Goal: Information Seeking & Learning: Learn about a topic

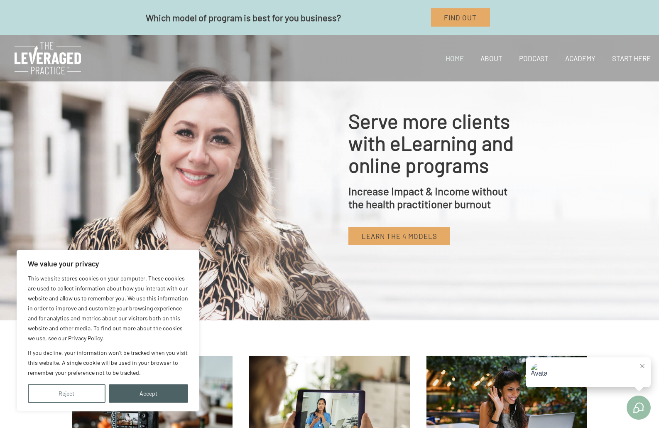
click at [150, 391] on button "Accept" at bounding box center [149, 393] width 80 height 18
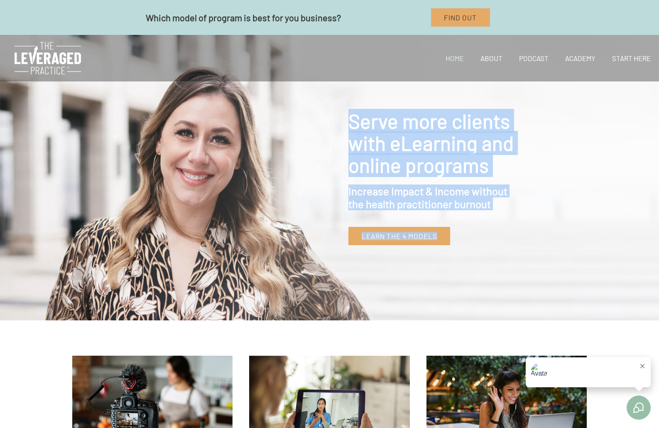
drag, startPoint x: 347, startPoint y: 120, endPoint x: 534, endPoint y: 174, distance: 195.2
click at [534, 174] on div "Serve more clients with eLearning and online programs Increase Impact & Income …" at bounding box center [329, 178] width 659 height 286
click at [444, 136] on span "Serve more clients with eLearning and online programs" at bounding box center [430, 143] width 165 height 68
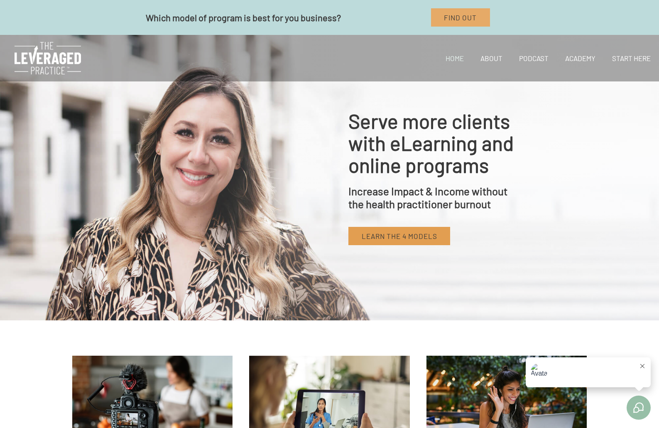
click at [403, 240] on link "Learn the 4 models" at bounding box center [399, 236] width 102 height 18
